Goal: Information Seeking & Learning: Learn about a topic

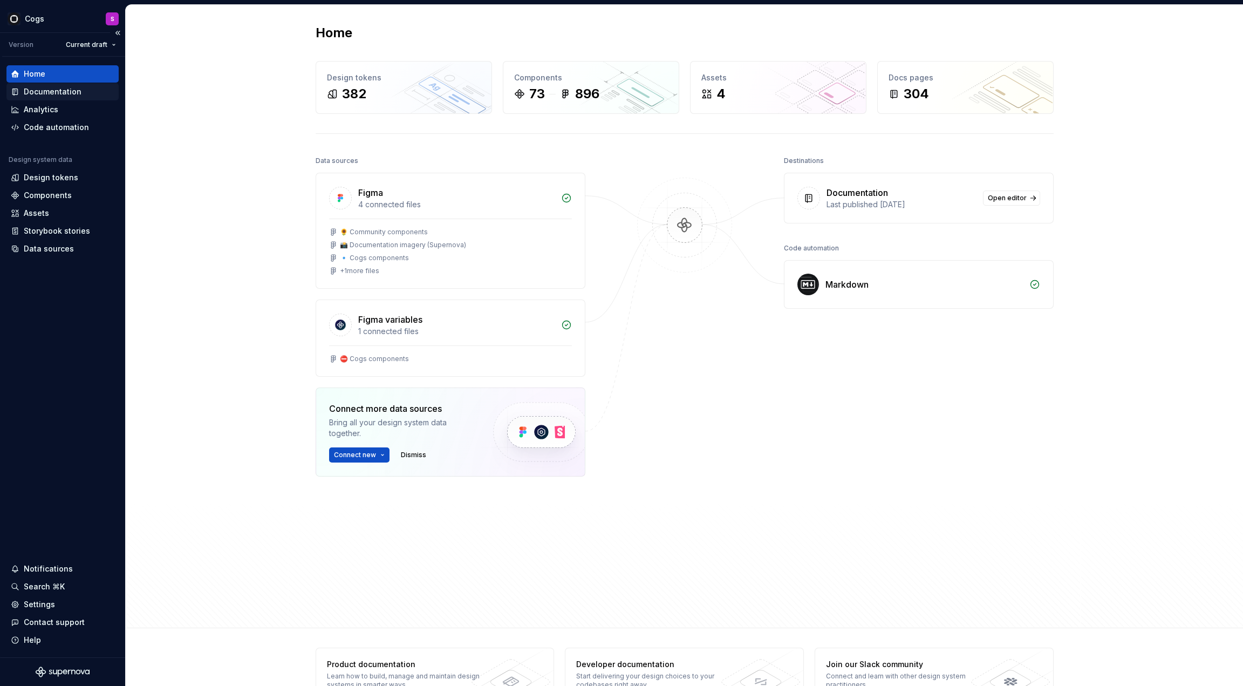
click at [90, 90] on div "Documentation" at bounding box center [63, 91] width 104 height 11
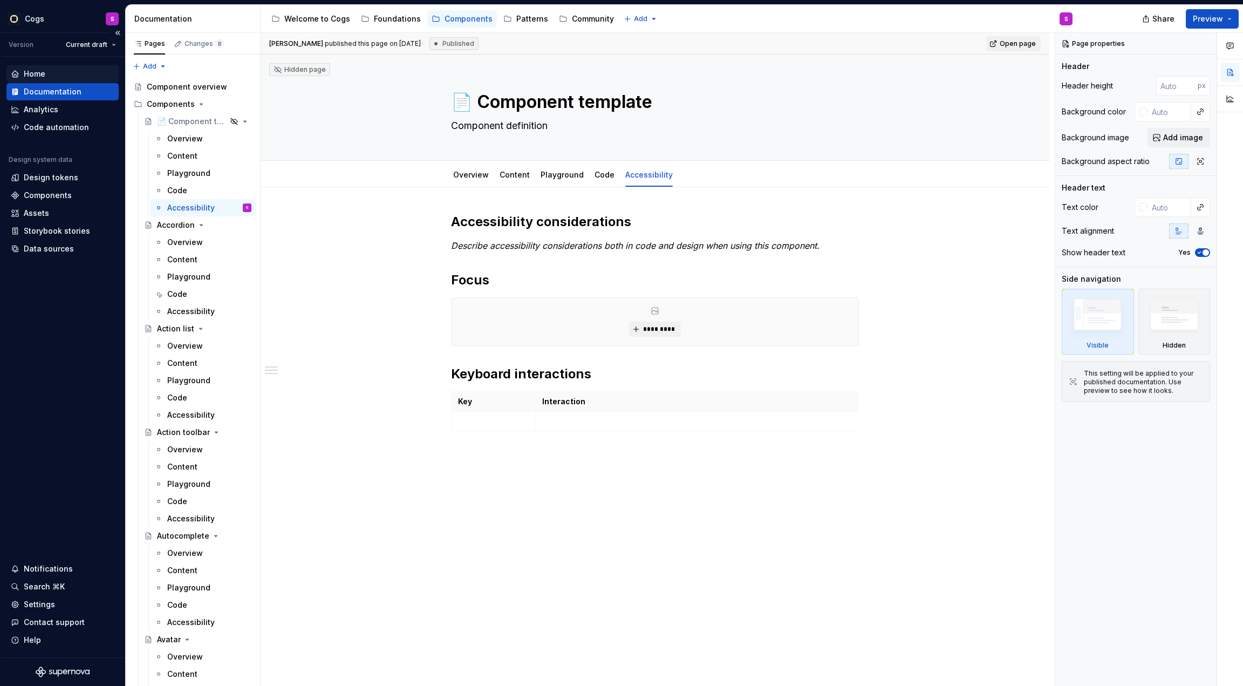
click at [44, 74] on div "Home" at bounding box center [35, 74] width 22 height 11
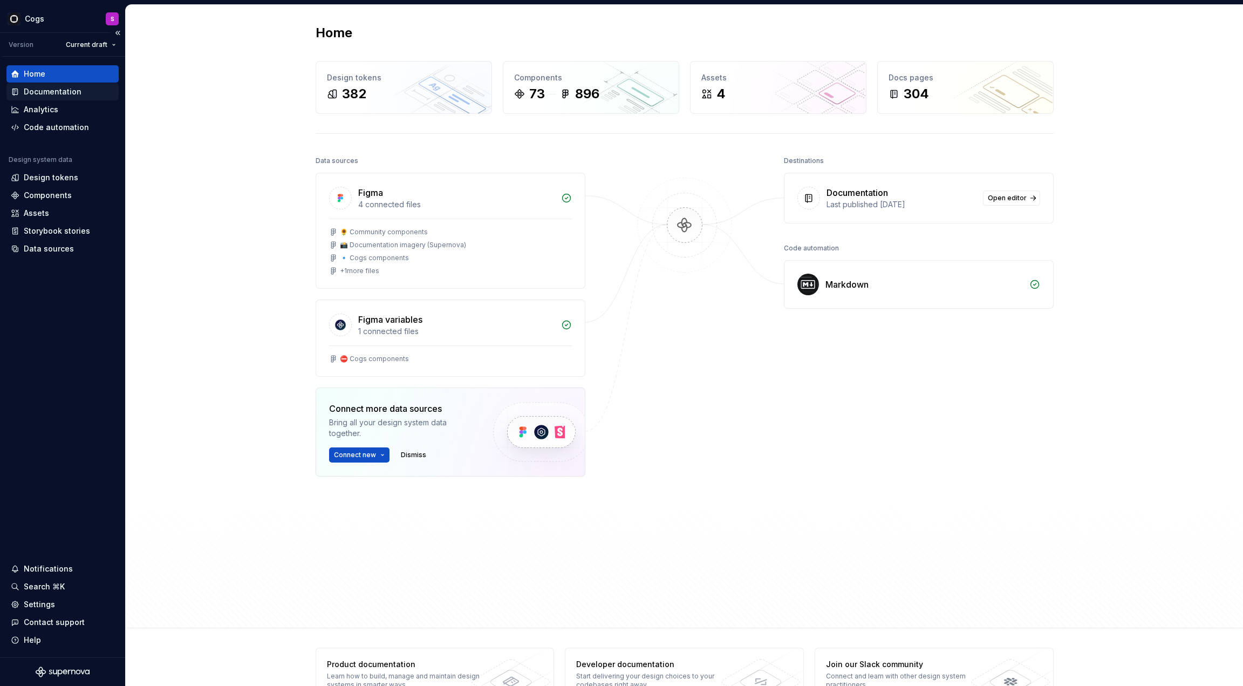
click at [43, 88] on div "Documentation" at bounding box center [53, 91] width 58 height 11
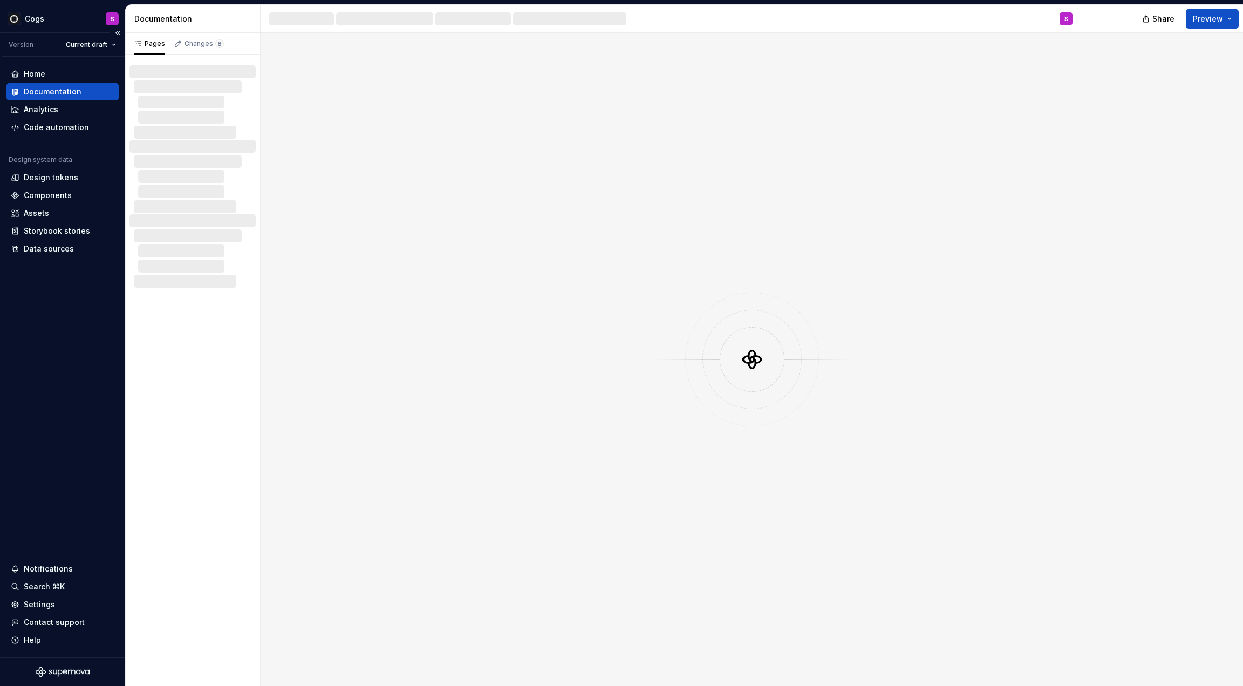
click at [43, 88] on div "Documentation" at bounding box center [53, 91] width 58 height 11
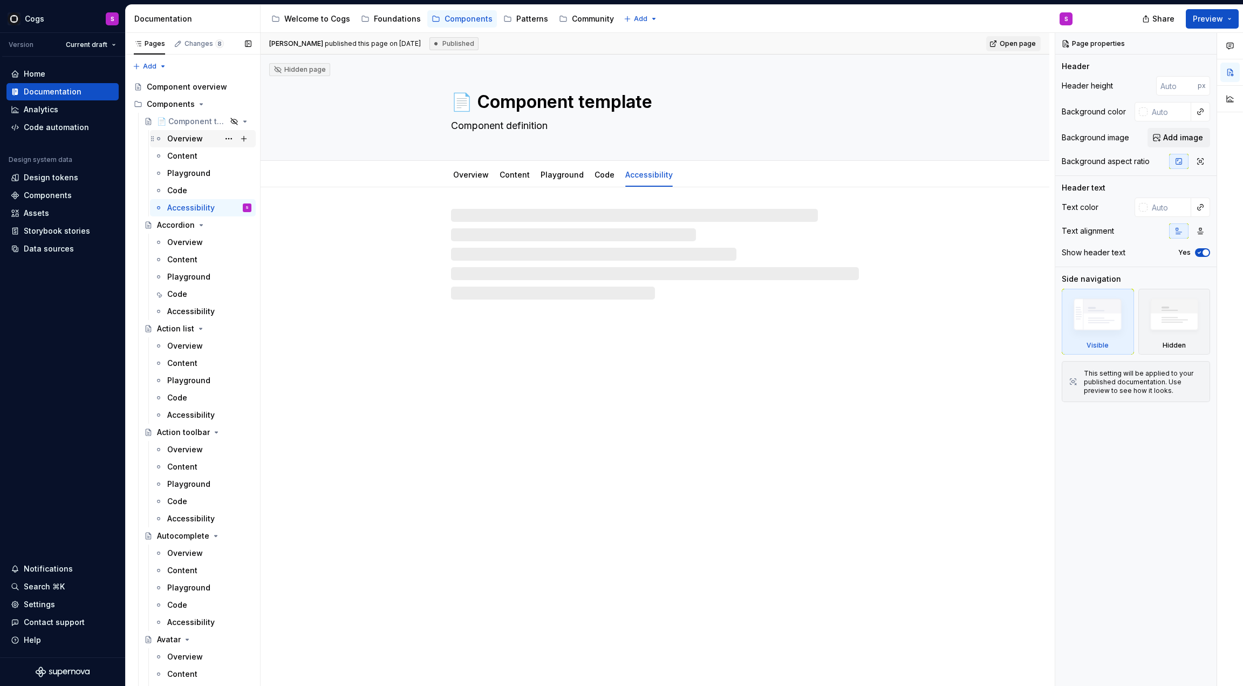
click at [199, 135] on div "Overview" at bounding box center [185, 138] width 36 height 11
click at [194, 158] on div "Content" at bounding box center [182, 156] width 30 height 11
click at [755, 175] on div "Overview Content Playground Code Accessibility Add tab" at bounding box center [655, 175] width 421 height 24
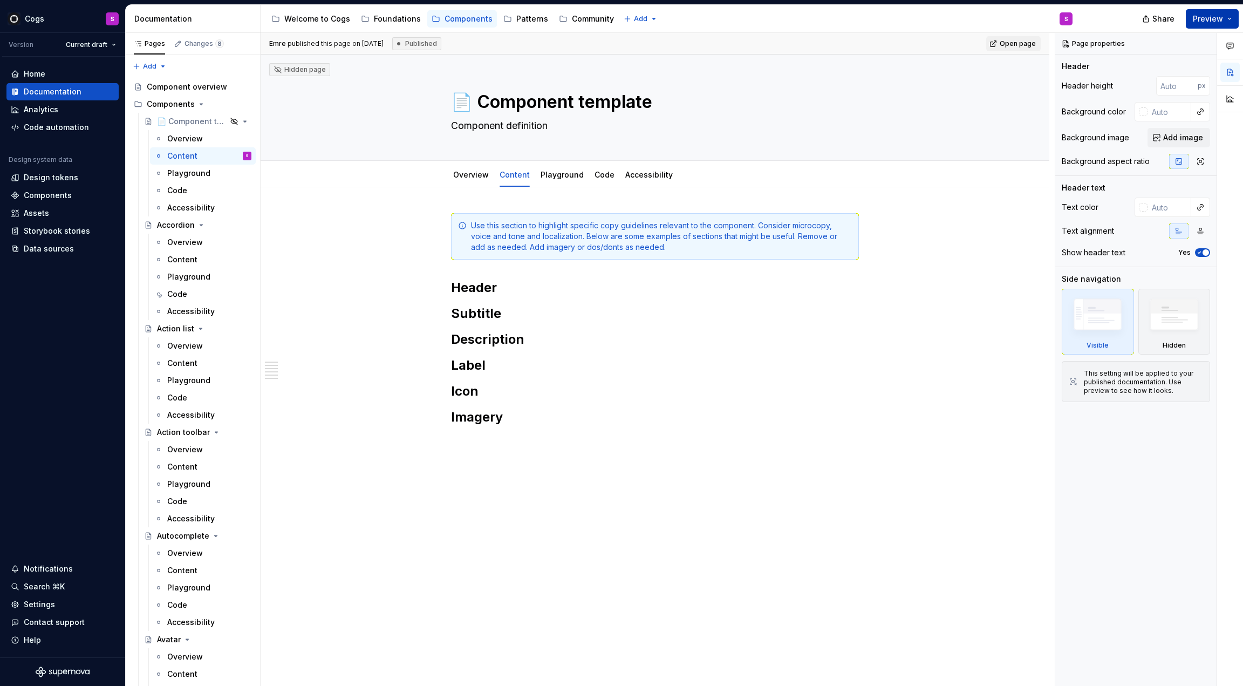
click at [1228, 19] on button "Preview" at bounding box center [1212, 18] width 53 height 19
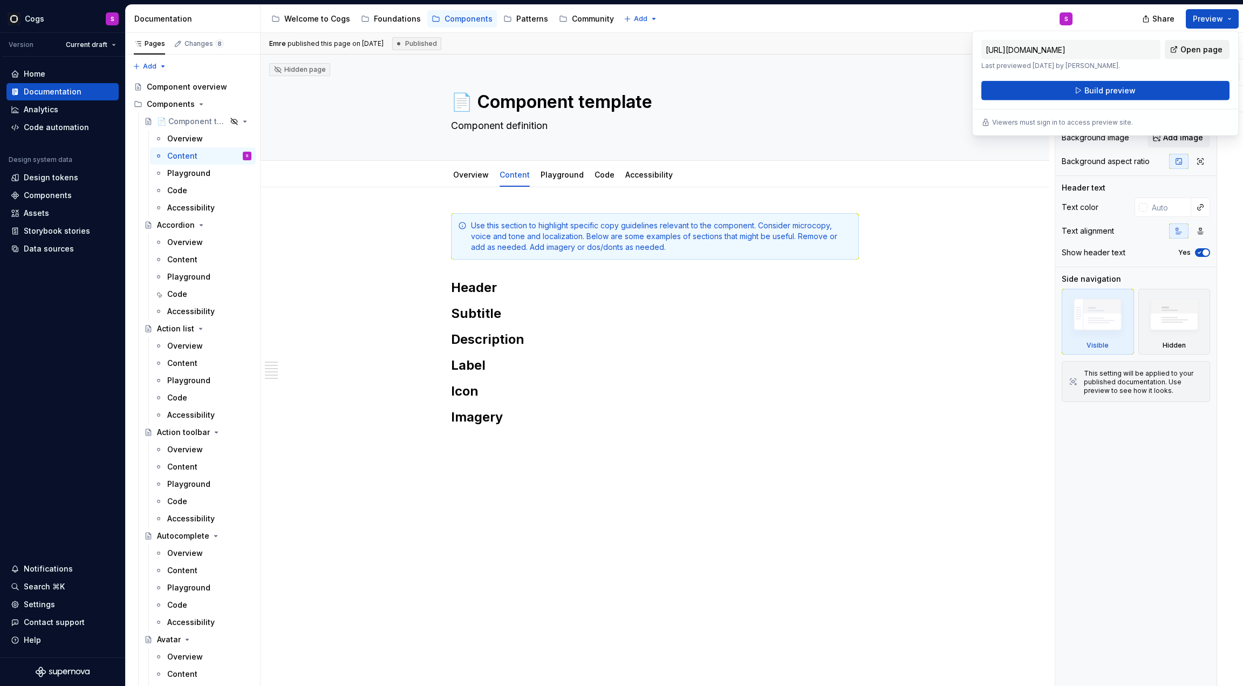
click at [1186, 53] on span "Open page" at bounding box center [1202, 49] width 42 height 11
type textarea "*"
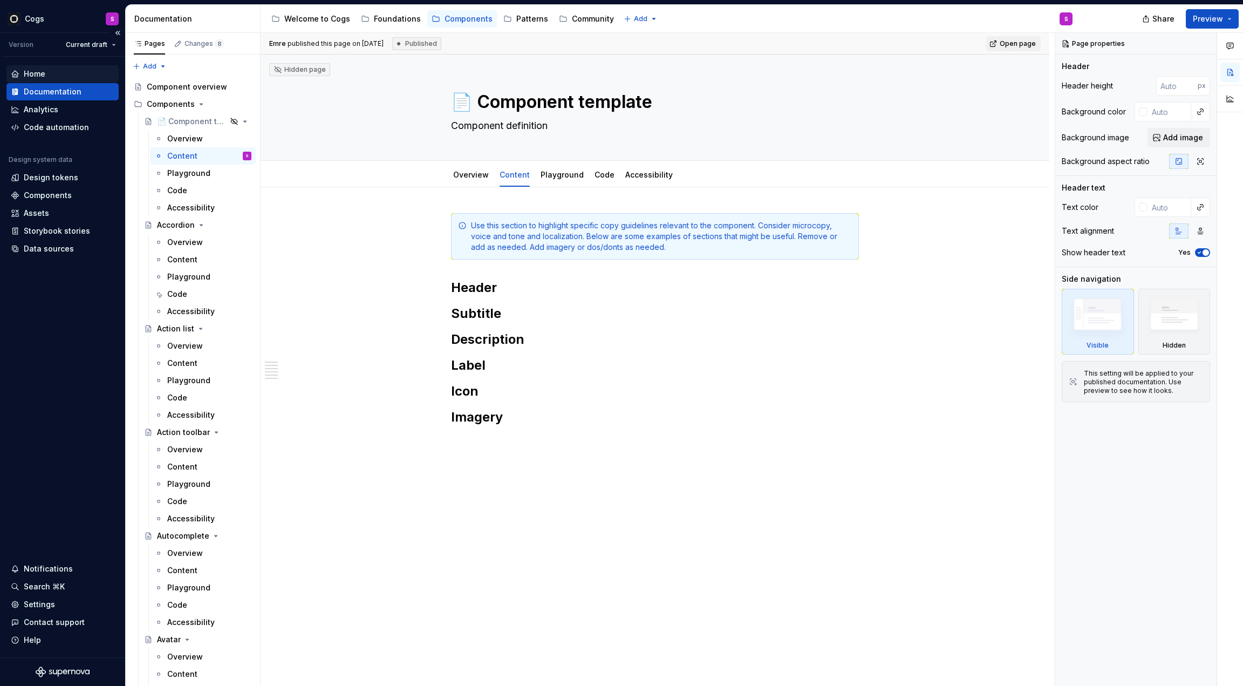
click at [88, 66] on div "Home" at bounding box center [62, 73] width 112 height 17
